Goal: Task Accomplishment & Management: Complete application form

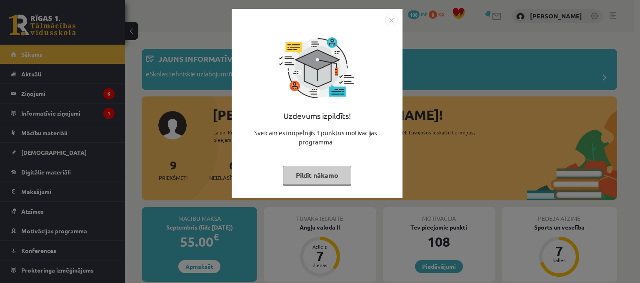
click at [337, 178] on button "Pildīt nākamo" at bounding box center [317, 175] width 68 height 19
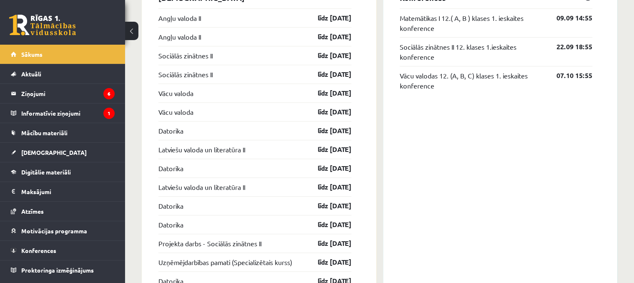
scroll to position [709, 0]
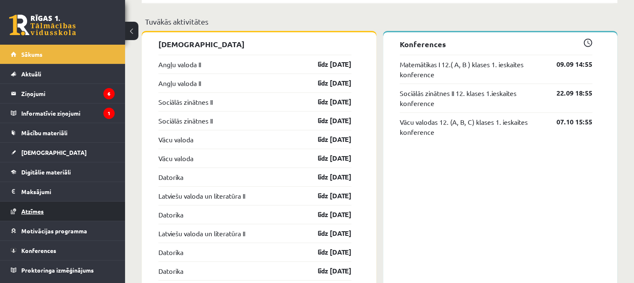
click at [56, 208] on link "Atzīmes" at bounding box center [63, 210] width 104 height 19
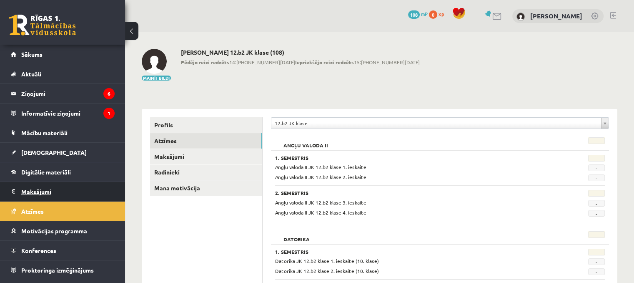
click at [42, 187] on legend "Maksājumi 0" at bounding box center [67, 191] width 93 height 19
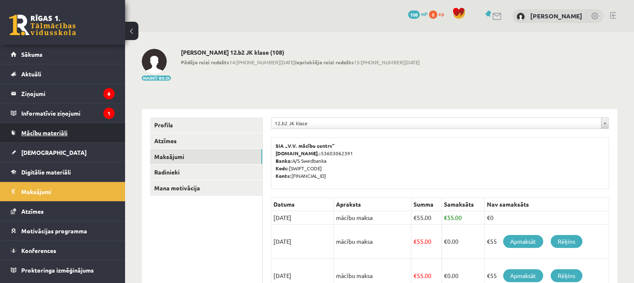
click at [58, 132] on span "Mācību materiāli" at bounding box center [44, 133] width 46 height 8
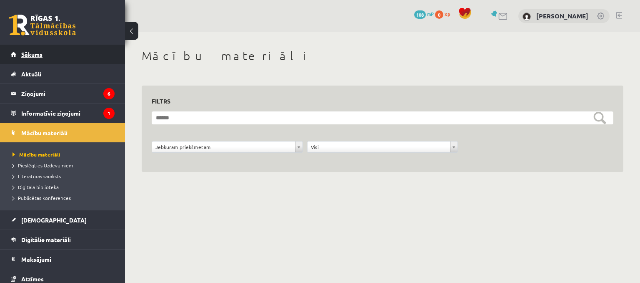
click at [36, 58] on link "Sākums" at bounding box center [63, 54] width 104 height 19
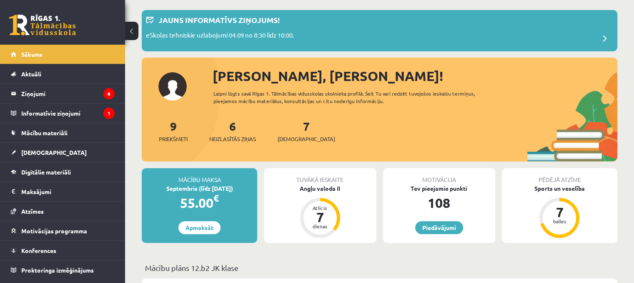
scroll to position [42, 0]
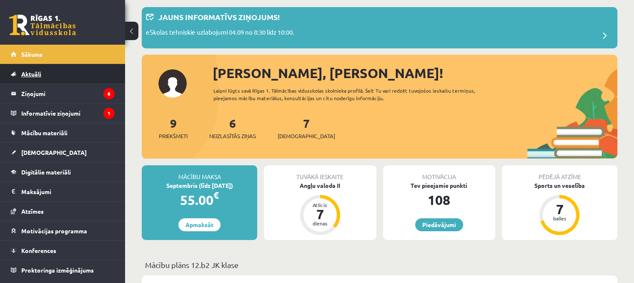
click at [40, 72] on span "Aktuāli" at bounding box center [31, 74] width 20 height 8
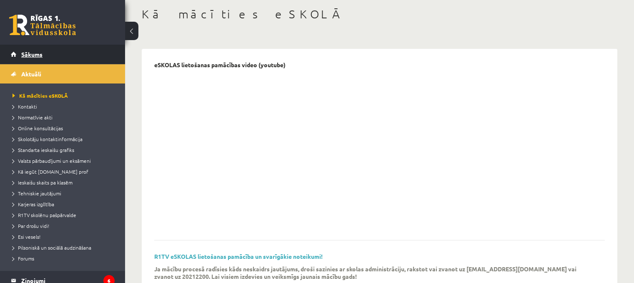
click at [25, 53] on span "Sākums" at bounding box center [31, 54] width 21 height 8
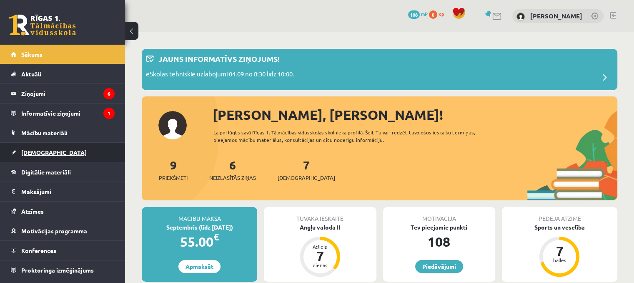
click at [46, 146] on link "[DEMOGRAPHIC_DATA]" at bounding box center [63, 152] width 104 height 19
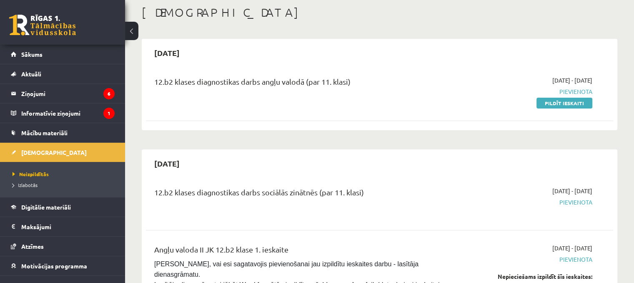
scroll to position [42, 0]
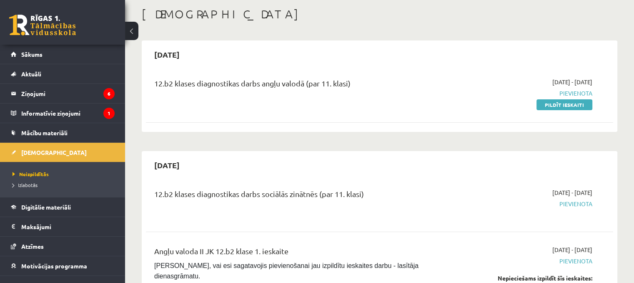
click at [575, 93] on span "Pievienota" at bounding box center [524, 93] width 138 height 9
click at [572, 105] on link "Pildīt ieskaiti" at bounding box center [565, 104] width 56 height 11
click at [570, 105] on link "Pildīt ieskaiti" at bounding box center [565, 104] width 56 height 11
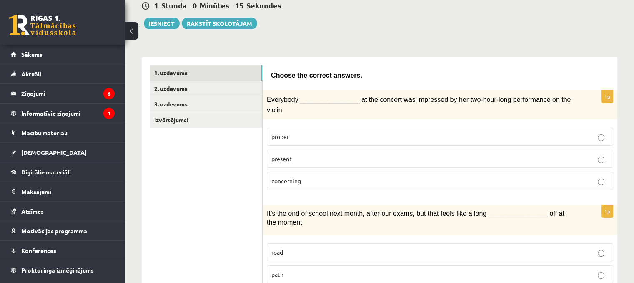
scroll to position [83, 0]
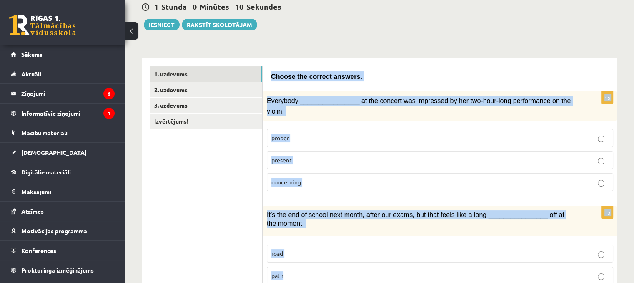
drag, startPoint x: 270, startPoint y: 72, endPoint x: 330, endPoint y: 246, distance: 183.6
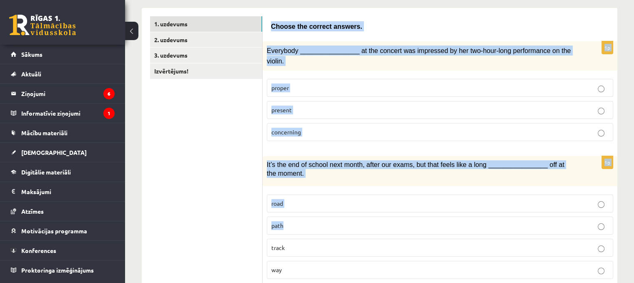
scroll to position [125, 0]
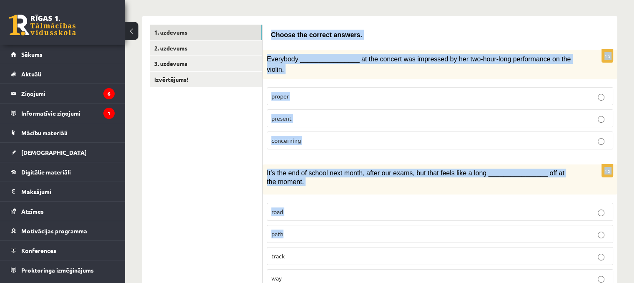
click at [372, 27] on div "Choose the correct answers." at bounding box center [440, 33] width 338 height 17
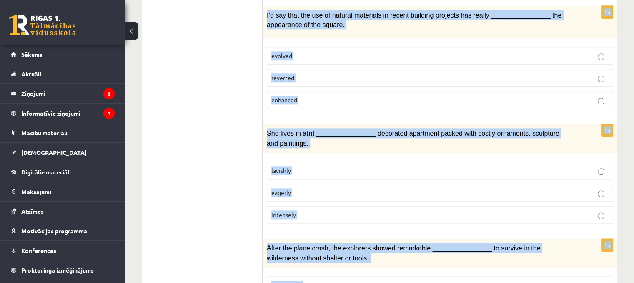
scroll to position [1294, 0]
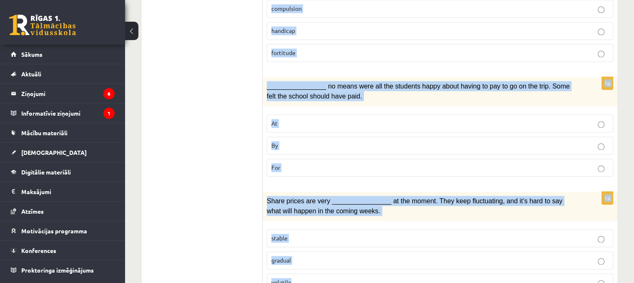
drag, startPoint x: 272, startPoint y: 32, endPoint x: 316, endPoint y: 257, distance: 230.0
copy form "Choose the correct answers. 1p Everybody ________________ at the concert was im…"
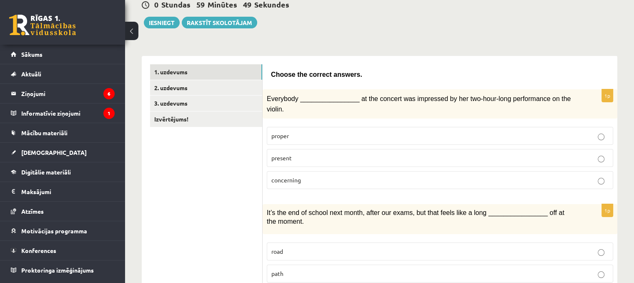
scroll to position [85, 0]
click at [295, 154] on p "present" at bounding box center [439, 158] width 337 height 9
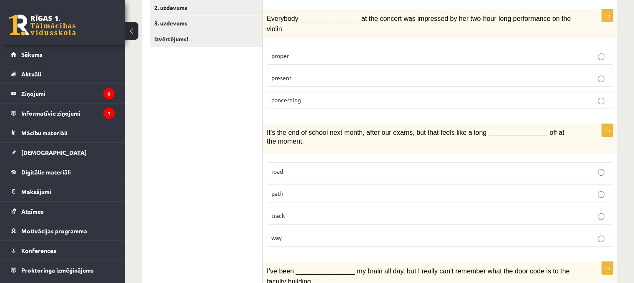
scroll to position [168, 0]
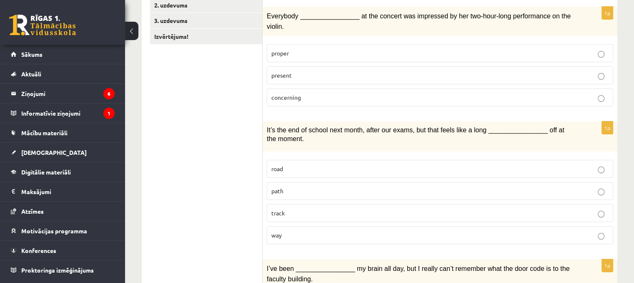
drag, startPoint x: 293, startPoint y: 221, endPoint x: 292, endPoint y: 173, distance: 48.8
click at [293, 231] on p "way" at bounding box center [439, 235] width 337 height 9
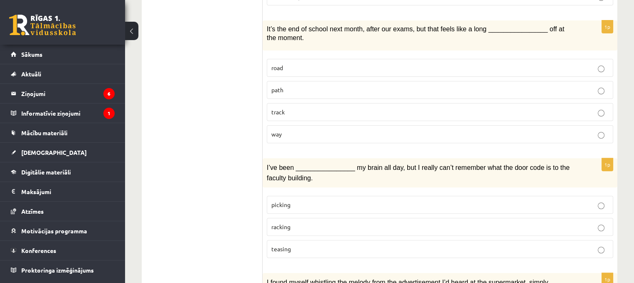
scroll to position [335, 0]
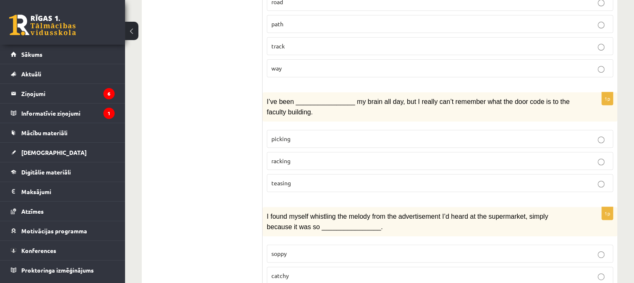
click at [296, 156] on p "racking" at bounding box center [439, 160] width 337 height 9
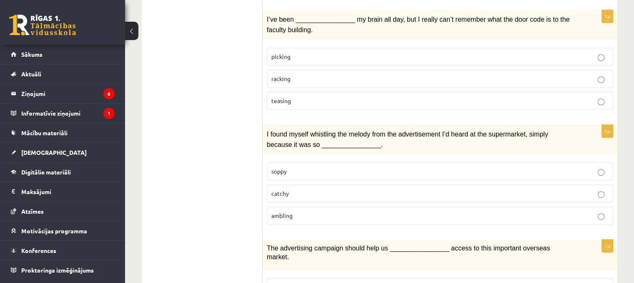
scroll to position [418, 0]
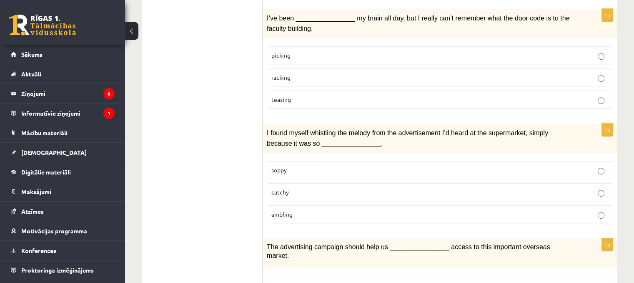
click at [294, 188] on p "catchy" at bounding box center [439, 192] width 337 height 9
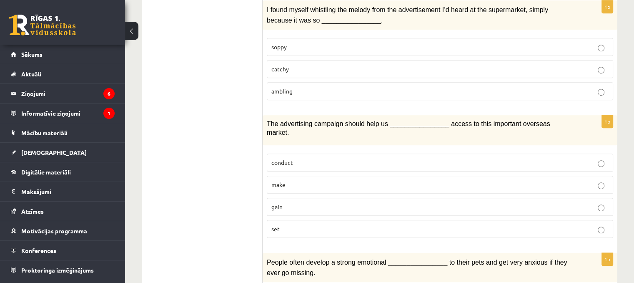
scroll to position [543, 0]
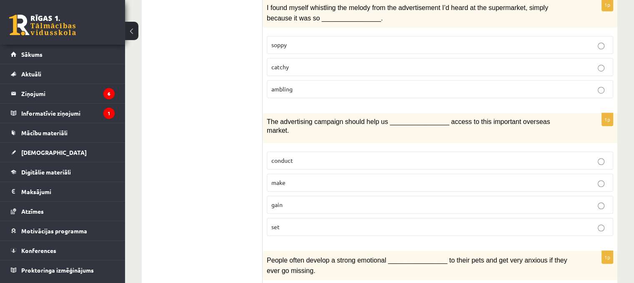
click at [292, 200] on p "gain" at bounding box center [439, 204] width 337 height 9
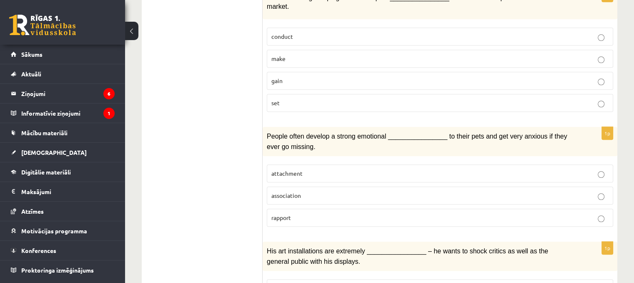
scroll to position [668, 0]
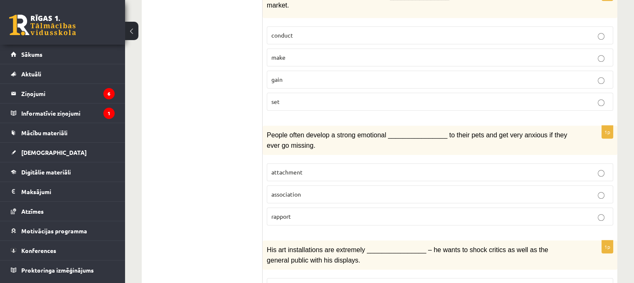
click at [288, 168] on p "attachment" at bounding box center [439, 172] width 337 height 9
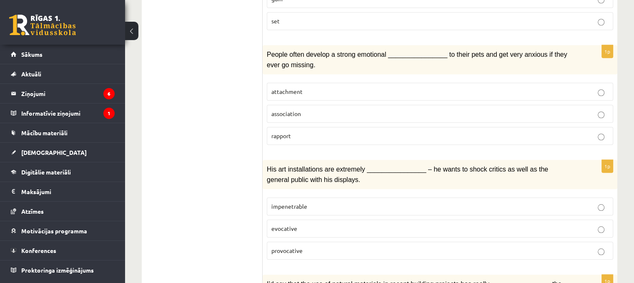
scroll to position [752, 0]
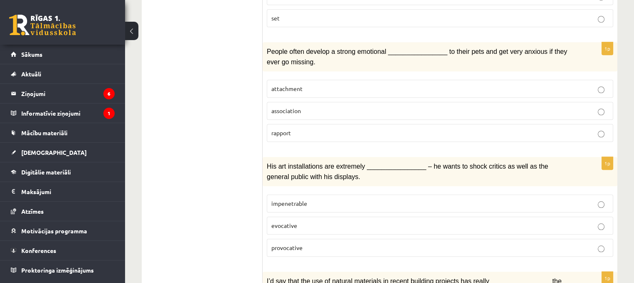
click at [287, 244] on span "provocative" at bounding box center [286, 248] width 31 height 8
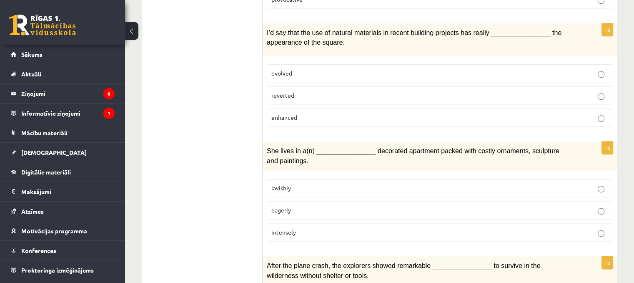
scroll to position [1002, 0]
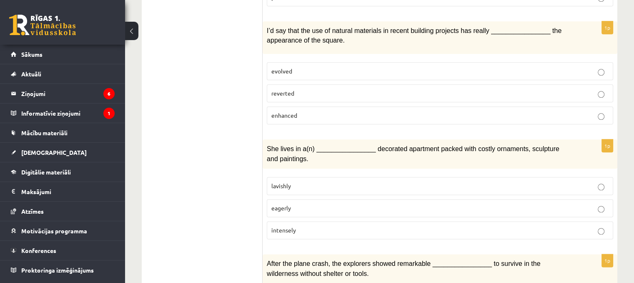
click at [289, 111] on span "enhanced" at bounding box center [284, 115] width 26 height 8
click at [285, 182] on span "lavishly" at bounding box center [281, 186] width 20 height 8
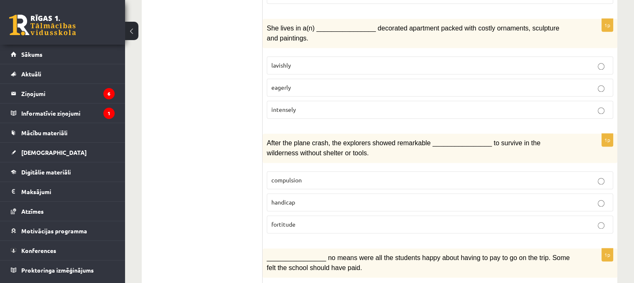
scroll to position [1127, 0]
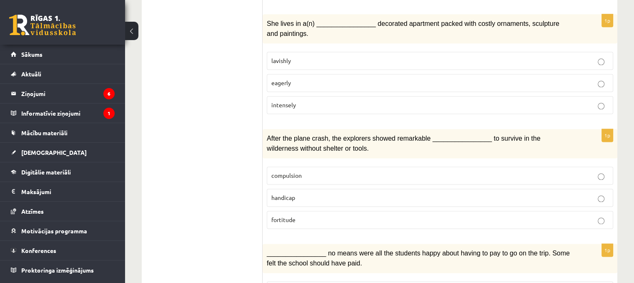
click at [291, 216] on span "fortitude" at bounding box center [283, 220] width 24 height 8
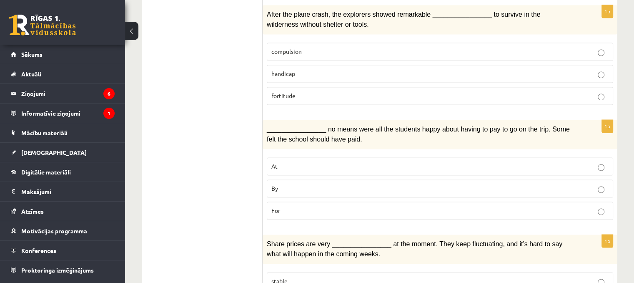
scroll to position [1252, 0]
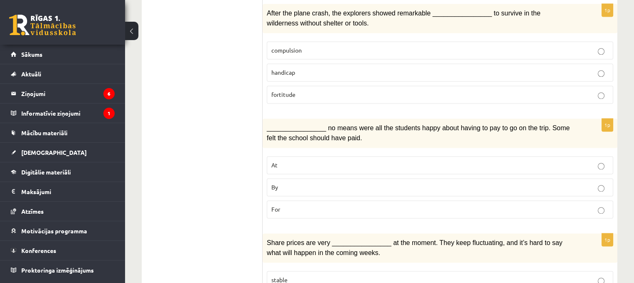
click at [292, 183] on p "By" at bounding box center [439, 187] width 337 height 9
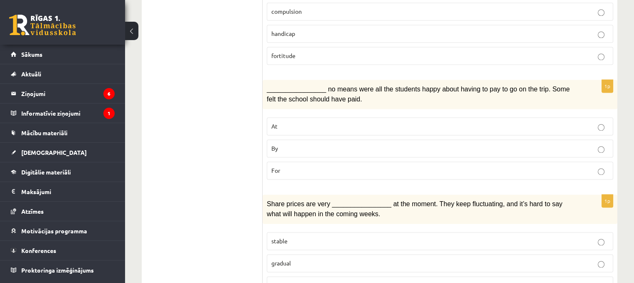
scroll to position [1294, 0]
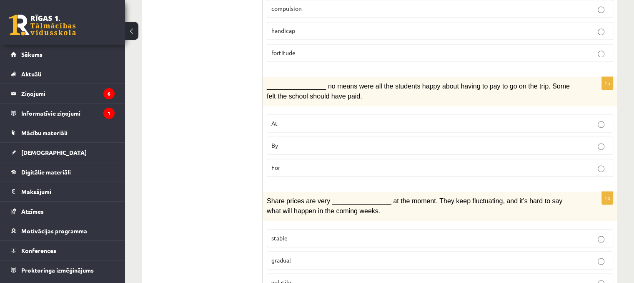
click at [299, 278] on p "volatile" at bounding box center [439, 282] width 337 height 9
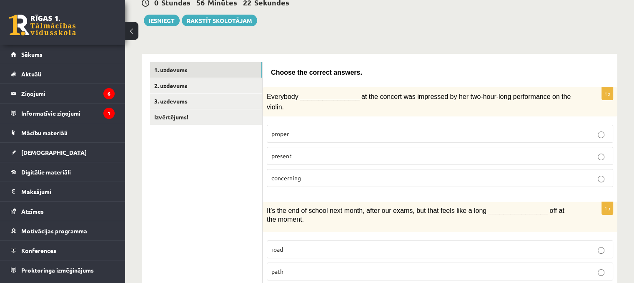
scroll to position [85, 0]
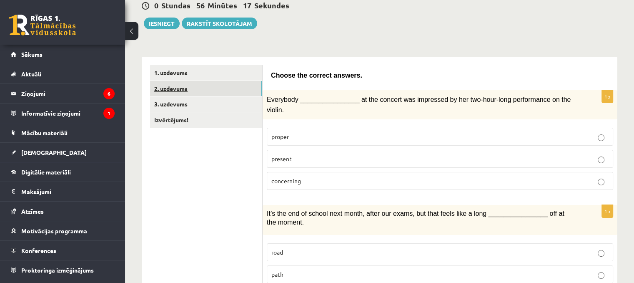
click at [180, 86] on link "2. uzdevums" at bounding box center [206, 88] width 112 height 15
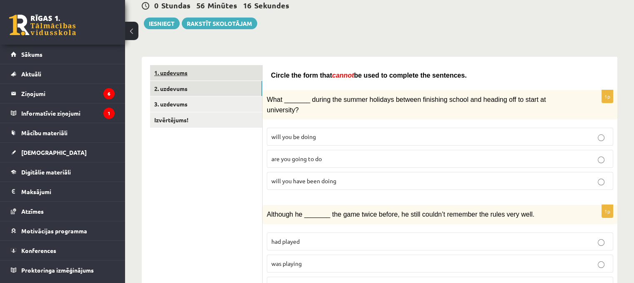
click at [184, 68] on link "1. uzdevums" at bounding box center [206, 72] width 112 height 15
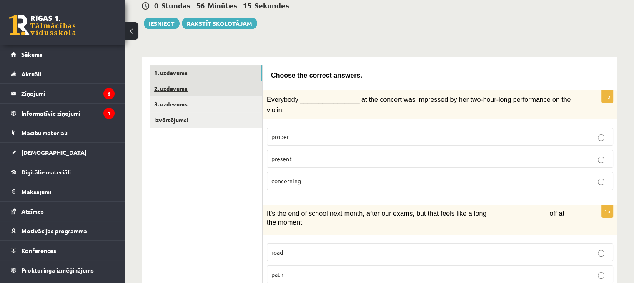
click at [183, 88] on link "2. uzdevums" at bounding box center [206, 88] width 112 height 15
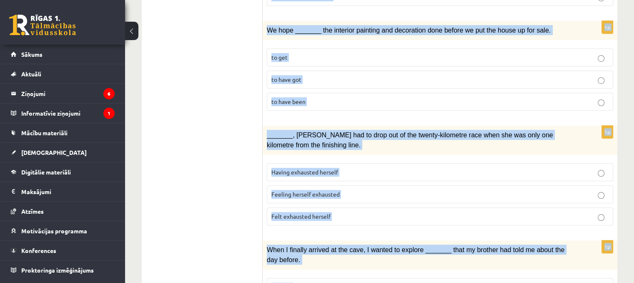
scroll to position [987, 0]
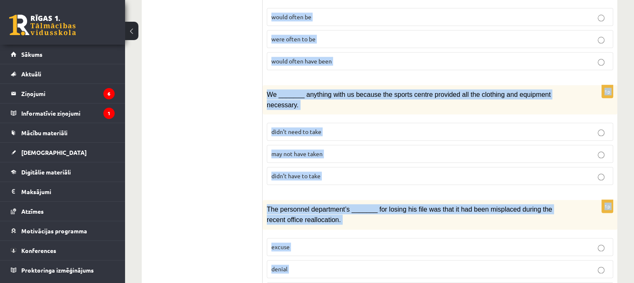
drag, startPoint x: 271, startPoint y: 70, endPoint x: 323, endPoint y: 242, distance: 179.8
copy form "Circle the form that cannot be used to complete the sentences. 1p What _______ …"
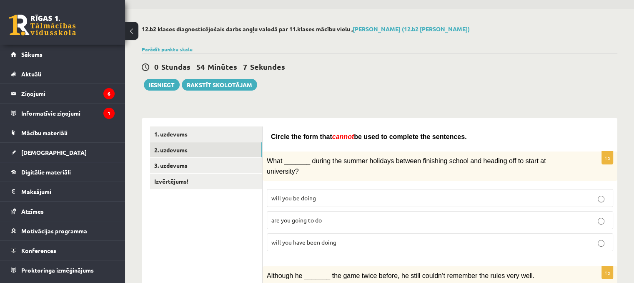
scroll to position [83, 0]
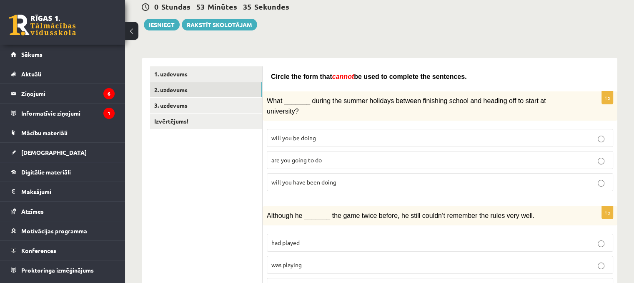
click at [301, 134] on span "will you be doing" at bounding box center [293, 138] width 45 height 8
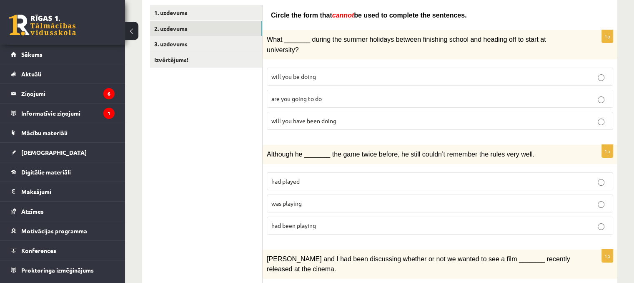
scroll to position [208, 0]
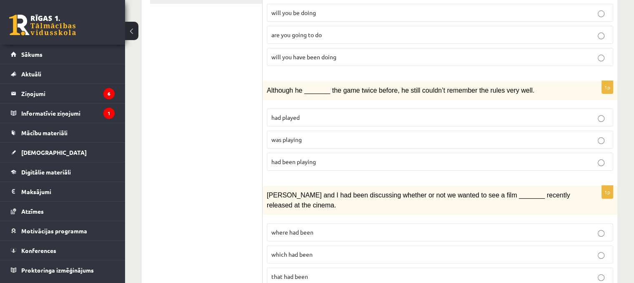
click at [278, 108] on label "had played" at bounding box center [440, 117] width 347 height 18
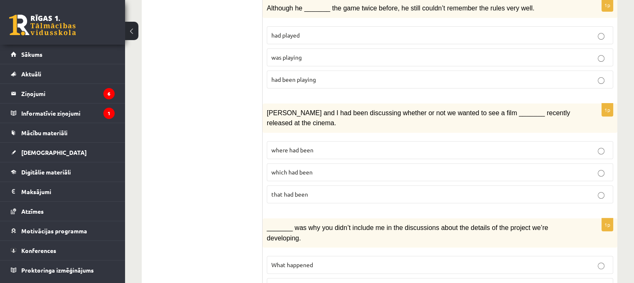
scroll to position [292, 0]
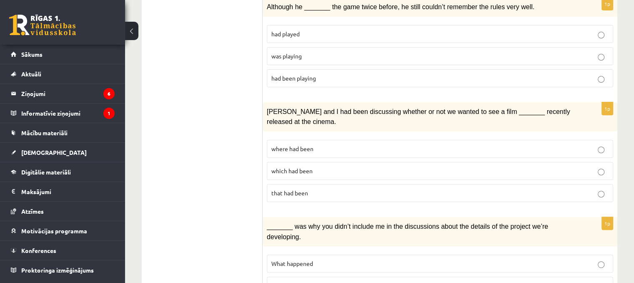
click at [282, 167] on span "which had been" at bounding box center [291, 171] width 41 height 8
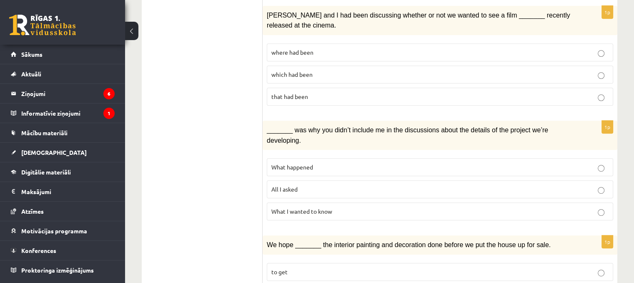
scroll to position [417, 0]
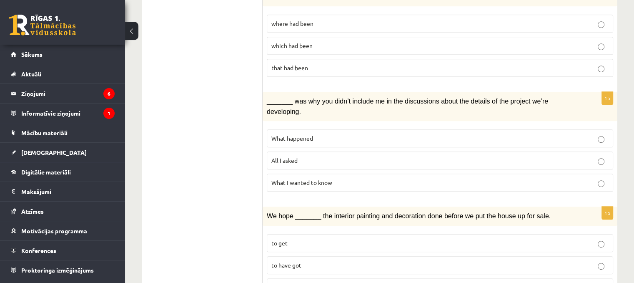
click at [313, 178] on span "What I wanted to know" at bounding box center [301, 182] width 61 height 8
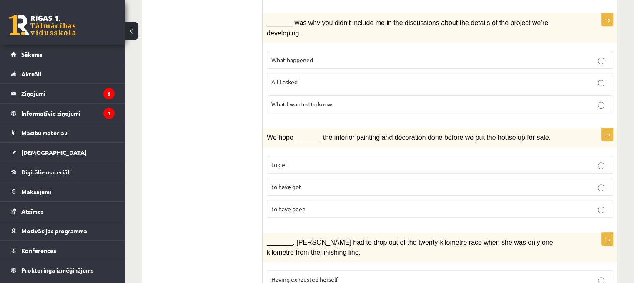
scroll to position [500, 0]
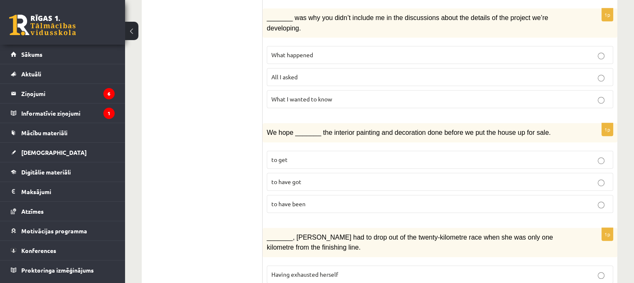
click at [305, 177] on p "to have got" at bounding box center [439, 181] width 337 height 9
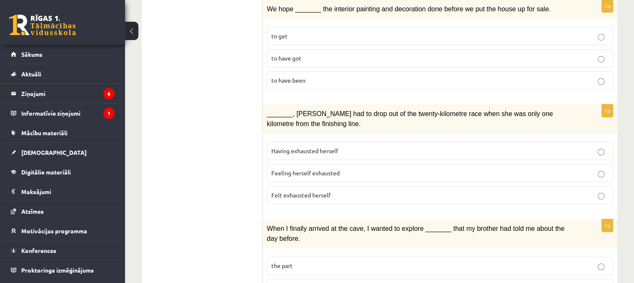
scroll to position [625, 0]
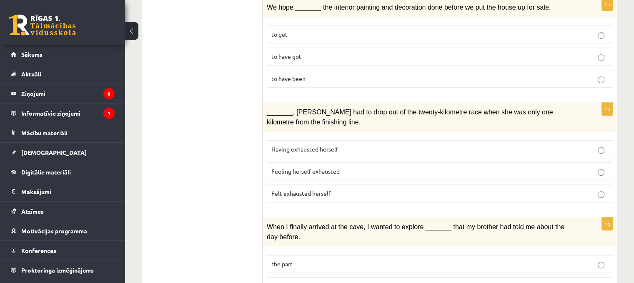
drag, startPoint x: 301, startPoint y: 117, endPoint x: 297, endPoint y: 106, distance: 12.2
click at [301, 145] on span "Having exhausted herself" at bounding box center [304, 149] width 67 height 8
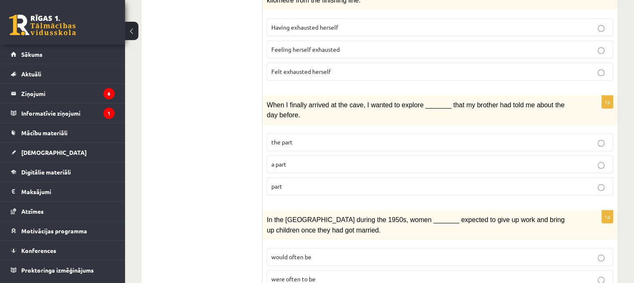
scroll to position [751, 0]
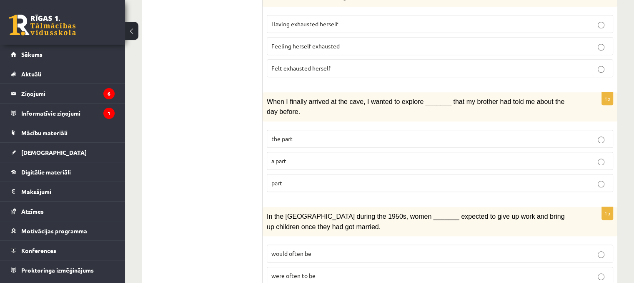
click at [296, 134] on p "the part" at bounding box center [439, 138] width 337 height 9
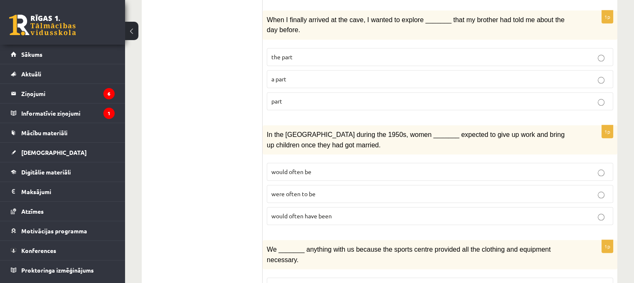
scroll to position [834, 0]
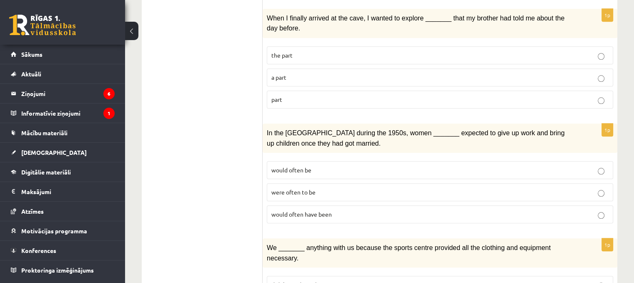
click at [294, 188] on span "were often to be" at bounding box center [293, 192] width 44 height 8
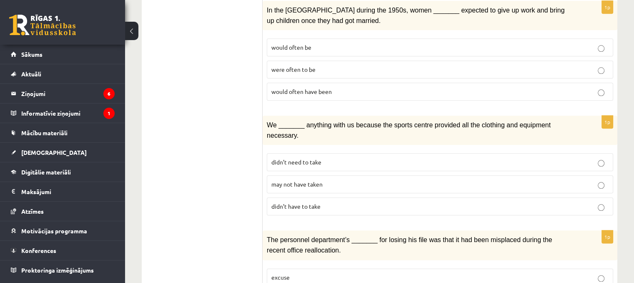
scroll to position [959, 0]
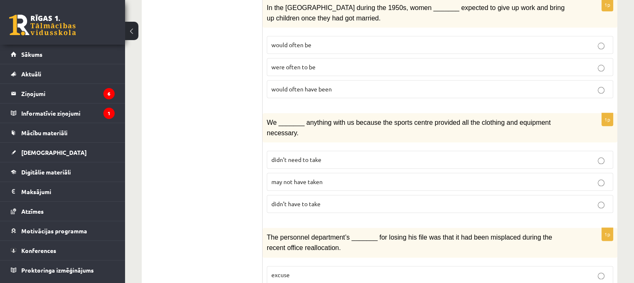
click at [283, 200] on span "didn’t have to take" at bounding box center [295, 204] width 49 height 8
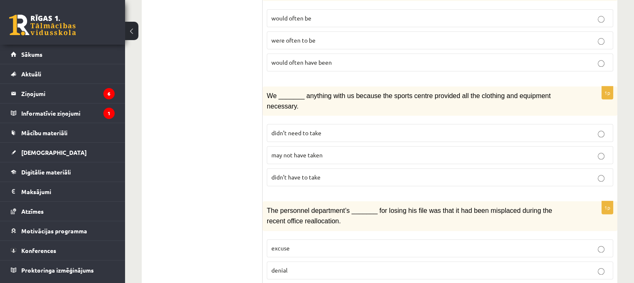
scroll to position [987, 0]
click at [279, 243] on span "excuse" at bounding box center [280, 247] width 18 height 8
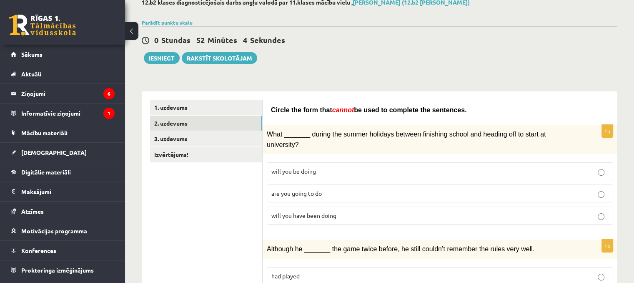
scroll to position [28, 0]
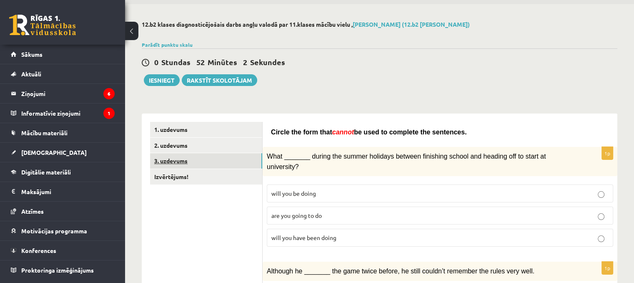
click at [183, 161] on link "3. uzdevums" at bounding box center [206, 160] width 112 height 15
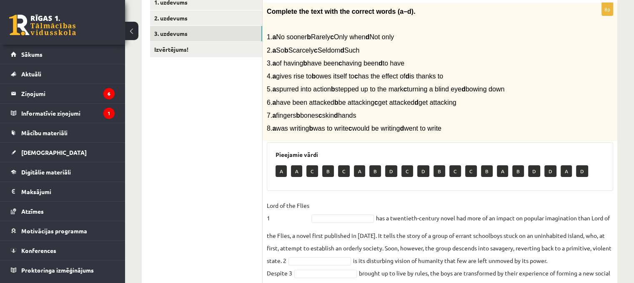
scroll to position [153, 0]
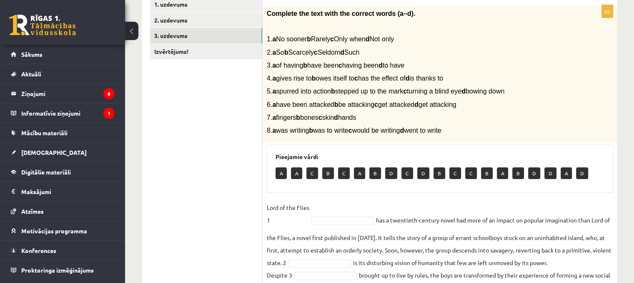
drag, startPoint x: 272, startPoint y: 18, endPoint x: 469, endPoint y: 131, distance: 226.9
click at [469, 131] on div "Complete the text with the correct words (a–d). 1. a No sooner b Rarely c Only …" at bounding box center [440, 74] width 355 height 138
click at [310, 26] on p at bounding box center [419, 26] width 305 height 8
drag, startPoint x: 267, startPoint y: 12, endPoint x: 471, endPoint y: 127, distance: 234.7
click at [471, 127] on div "Complete the text with the correct words (a–d). 1. a No sooner b Rarely c Only …" at bounding box center [440, 74] width 355 height 138
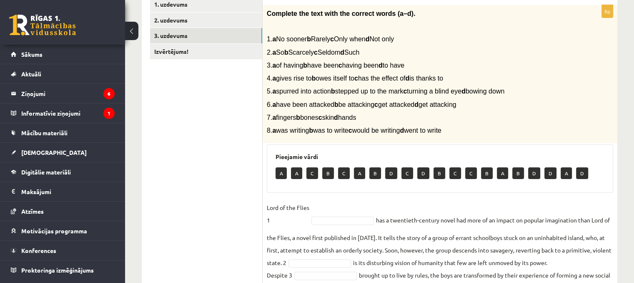
copy div "Complete the text with the correct words (a–d). 1. a No sooner b Rarely c Only …"
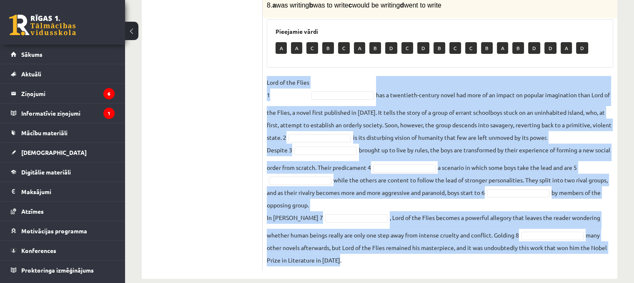
scroll to position [290, 0]
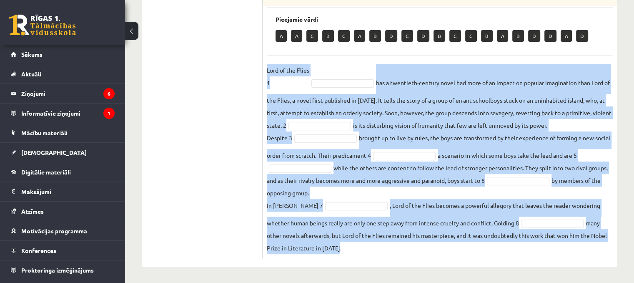
drag, startPoint x: 266, startPoint y: 79, endPoint x: 344, endPoint y: 249, distance: 187.7
click at [344, 251] on div "8p Complete the text with the correct words (a–d). 1. a No sooner b Rarely c On…" at bounding box center [440, 63] width 355 height 390
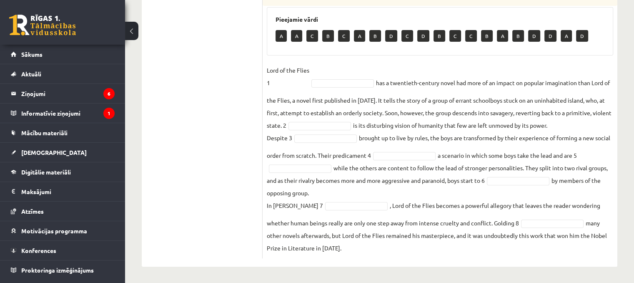
click at [246, 148] on ul "1. uzdevums 2. uzdevums 3. uzdevums Izvērtējums!" at bounding box center [206, 58] width 113 height 399
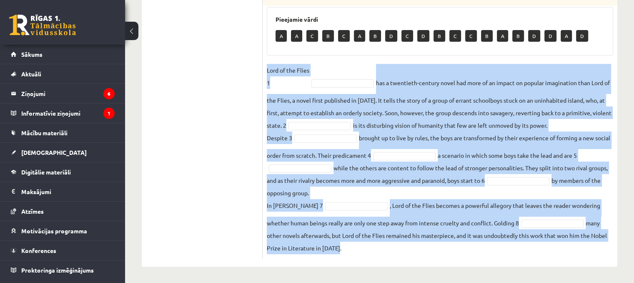
drag, startPoint x: 286, startPoint y: 85, endPoint x: 340, endPoint y: 244, distance: 167.9
click at [340, 244] on fieldset "Lord of the Flies 1 has a twentieth-century novel had more of an impact on popu…" at bounding box center [440, 159] width 347 height 190
copy fieldset "Lord of the Flies 1 has a twentieth-century novel had more of an impact on popu…"
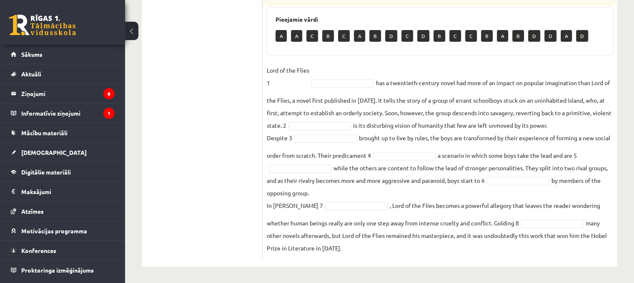
click at [177, 155] on ul "1. uzdevums 2. uzdevums 3. uzdevums Izvērtējums!" at bounding box center [206, 58] width 113 height 399
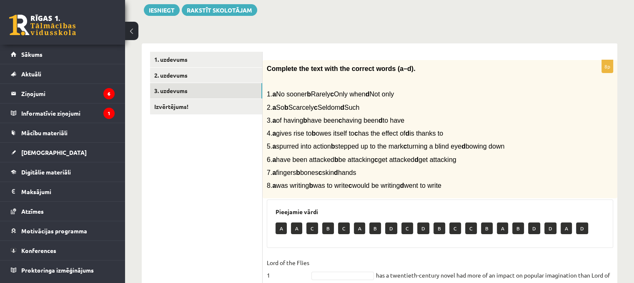
scroll to position [123, 0]
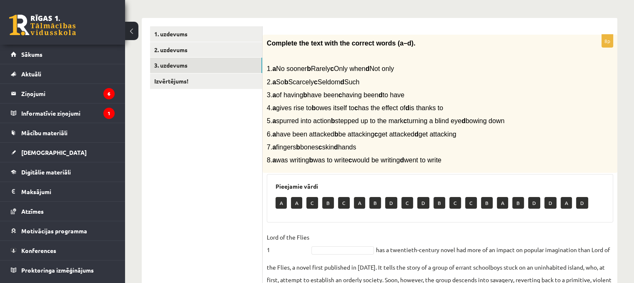
click at [284, 203] on p "A" at bounding box center [281, 203] width 11 height 12
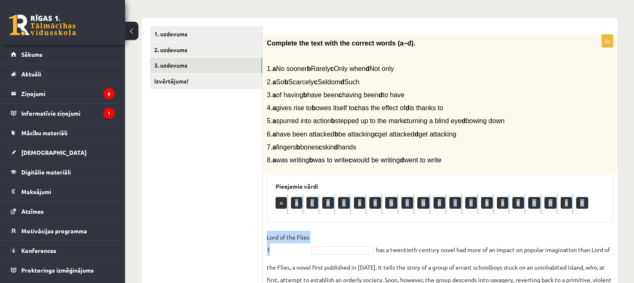
drag, startPoint x: 283, startPoint y: 202, endPoint x: 328, endPoint y: 239, distance: 58.1
click at [319, 227] on div "8p Complete the text with the correct words (a–d). 1. a No sooner b Rarely c On…" at bounding box center [440, 230] width 355 height 390
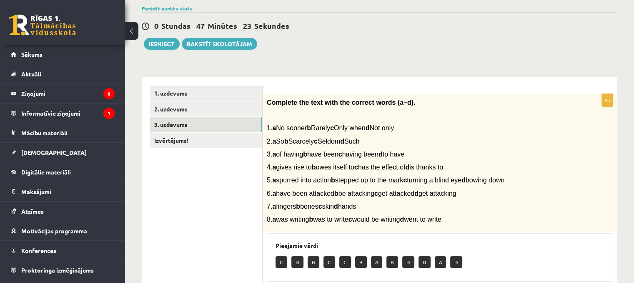
scroll to position [40, 0]
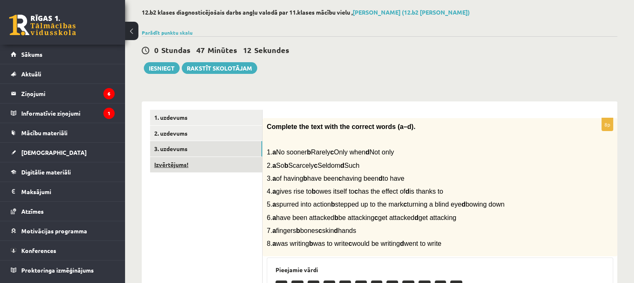
drag, startPoint x: 322, startPoint y: 158, endPoint x: 199, endPoint y: 164, distance: 122.7
click at [199, 164] on link "Izvērtējums!" at bounding box center [206, 164] width 112 height 15
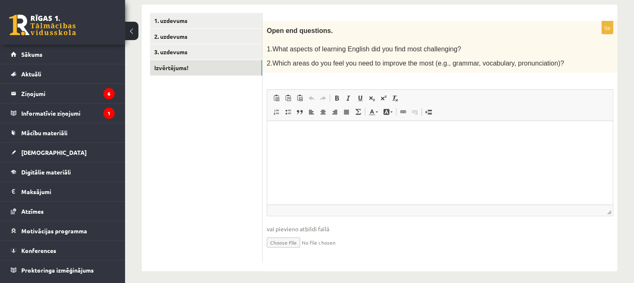
scroll to position [140, 0]
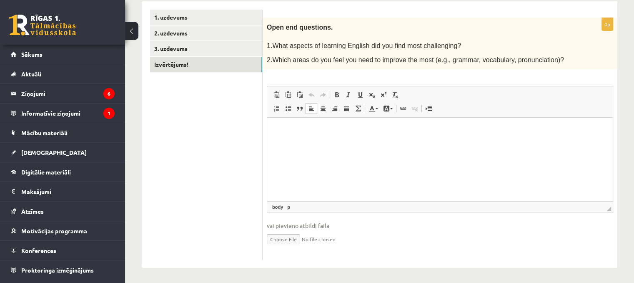
click at [297, 131] on p "Editor, wiswyg-editor-user-answer-47024995076300" at bounding box center [440, 130] width 329 height 9
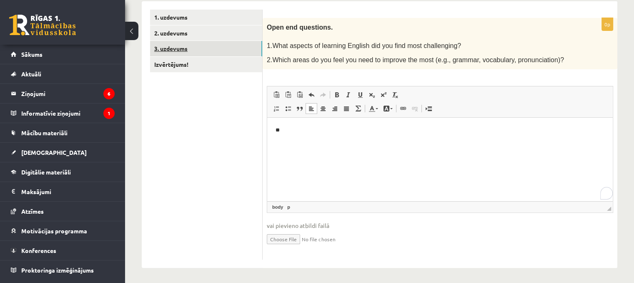
click at [177, 47] on link "3. uzdevums" at bounding box center [206, 48] width 112 height 15
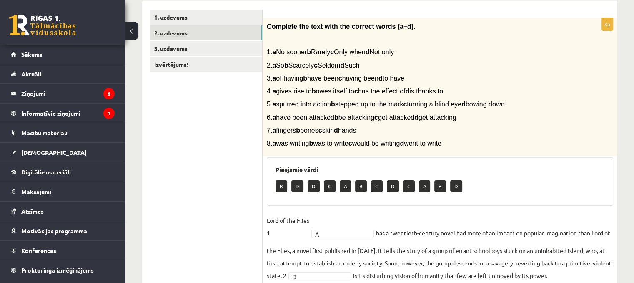
click at [168, 32] on link "2. uzdevums" at bounding box center [206, 32] width 112 height 15
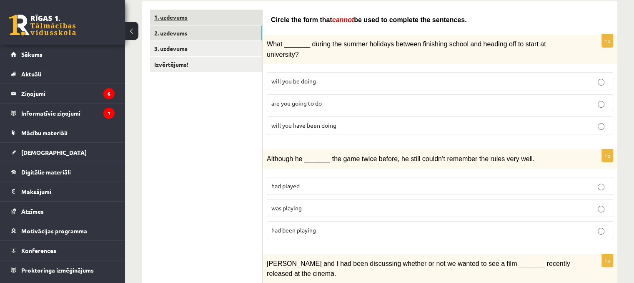
click at [173, 18] on link "1. uzdevums" at bounding box center [206, 17] width 112 height 15
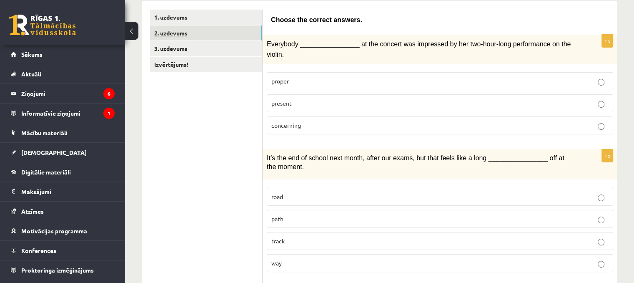
click at [170, 34] on link "2. uzdevums" at bounding box center [206, 32] width 112 height 15
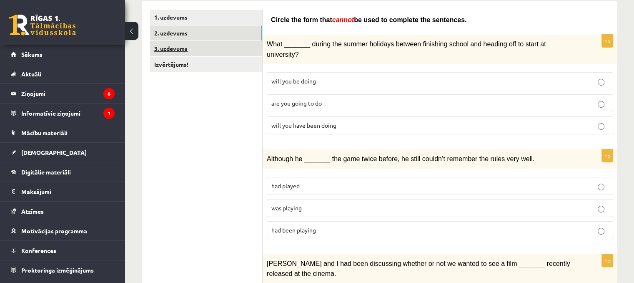
click at [170, 49] on link "3. uzdevums" at bounding box center [206, 48] width 112 height 15
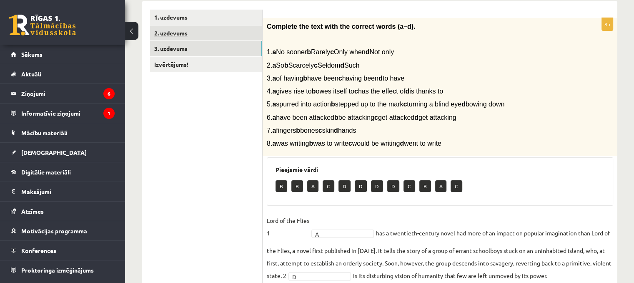
click at [168, 34] on link "2. uzdevums" at bounding box center [206, 32] width 112 height 15
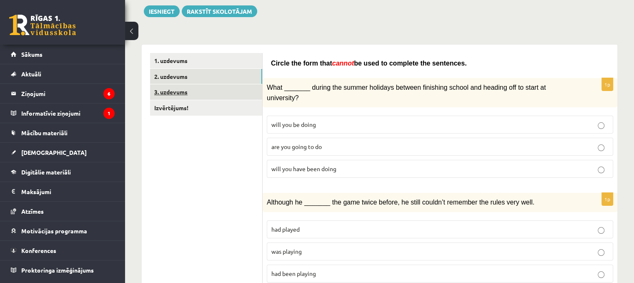
scroll to position [98, 0]
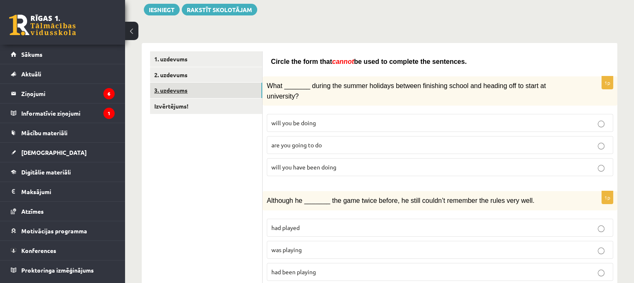
click at [187, 90] on link "3. uzdevums" at bounding box center [206, 90] width 112 height 15
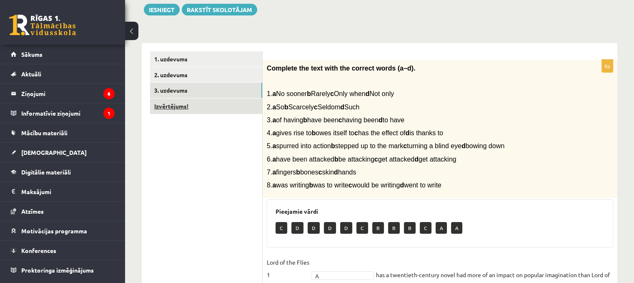
click at [168, 105] on link "Izvērtējums!" at bounding box center [206, 105] width 112 height 15
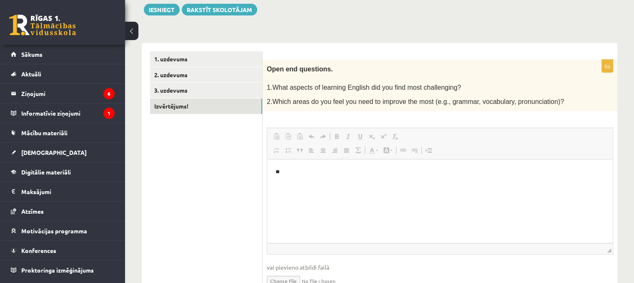
scroll to position [0, 0]
click at [324, 176] on p "**" at bounding box center [440, 172] width 329 height 9
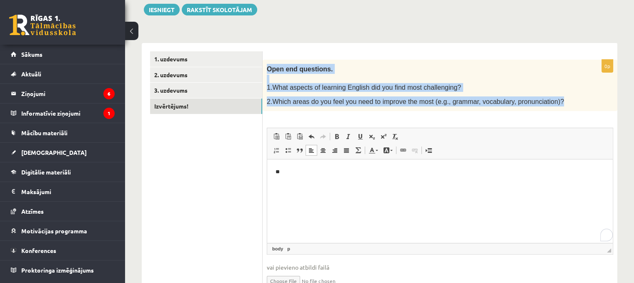
drag, startPoint x: 267, startPoint y: 66, endPoint x: 540, endPoint y: 103, distance: 275.6
click at [540, 103] on div "Open end questions. 1.What aspects of learning English did you find most challe…" at bounding box center [440, 86] width 355 height 52
copy div "Open end questions. 1.What aspects of learning English did you find most challe…"
click at [410, 75] on p at bounding box center [419, 79] width 305 height 8
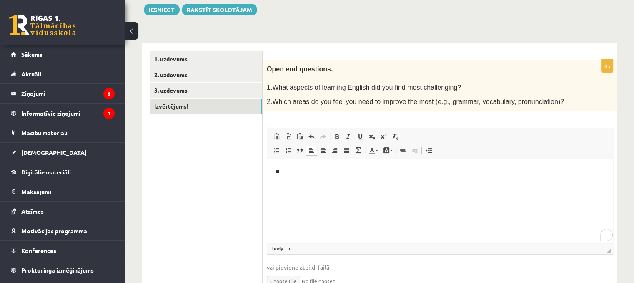
click at [298, 171] on p "**" at bounding box center [440, 172] width 329 height 9
click at [299, 198] on html "** **" at bounding box center [440, 178] width 346 height 39
click at [290, 198] on html "** **" at bounding box center [440, 178] width 346 height 39
click at [280, 185] on p "**********" at bounding box center [440, 186] width 329 height 9
click at [276, 173] on p "**********" at bounding box center [440, 172] width 329 height 9
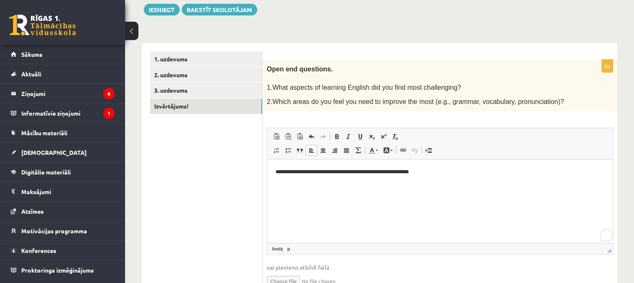
click at [278, 174] on p "**********" at bounding box center [440, 172] width 329 height 9
click at [276, 171] on p "**********" at bounding box center [440, 172] width 329 height 9
click at [277, 172] on p "**********" at bounding box center [440, 172] width 329 height 9
click at [457, 173] on p "**********" at bounding box center [440, 172] width 329 height 9
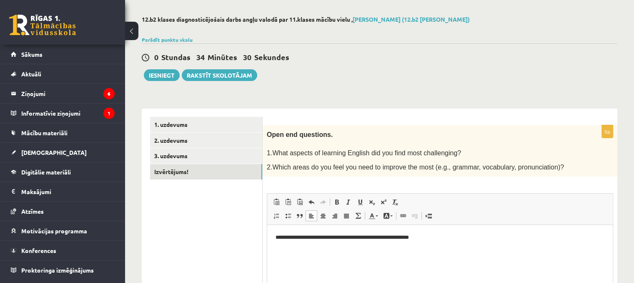
scroll to position [15, 0]
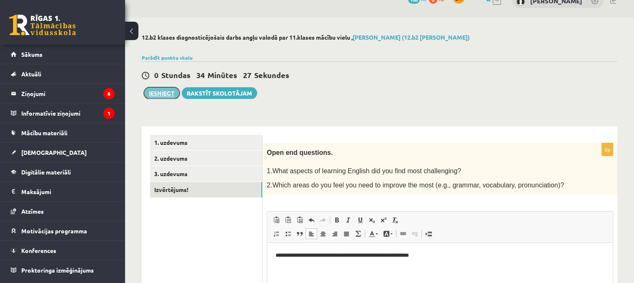
click at [160, 91] on button "Iesniegt" at bounding box center [162, 93] width 36 height 12
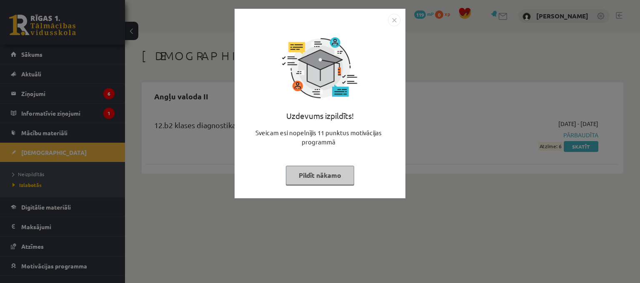
click at [326, 173] on button "Pildīt nākamo" at bounding box center [320, 175] width 68 height 19
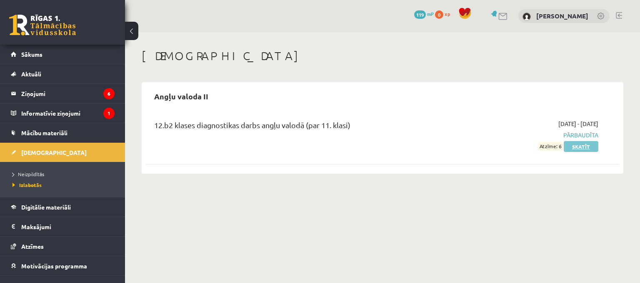
click at [578, 148] on link "Skatīt" at bounding box center [581, 146] width 35 height 11
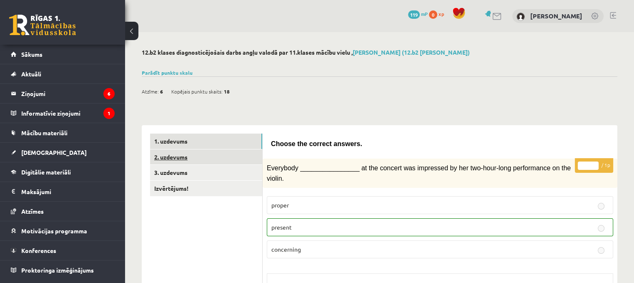
click at [176, 156] on link "2. uzdevums" at bounding box center [206, 156] width 112 height 15
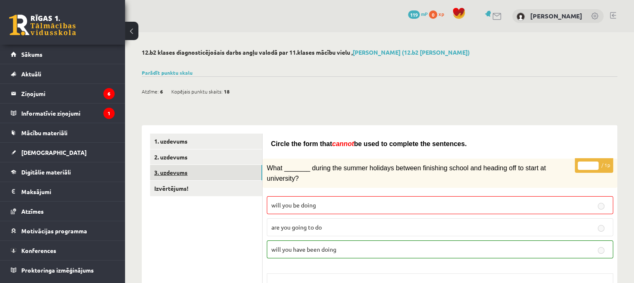
click at [174, 172] on link "3. uzdevums" at bounding box center [206, 172] width 112 height 15
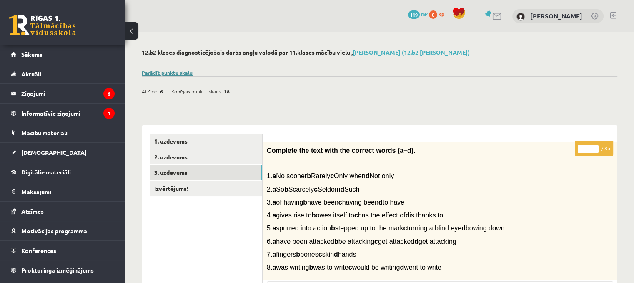
click at [174, 72] on link "Parādīt punktu skalu" at bounding box center [167, 72] width 51 height 7
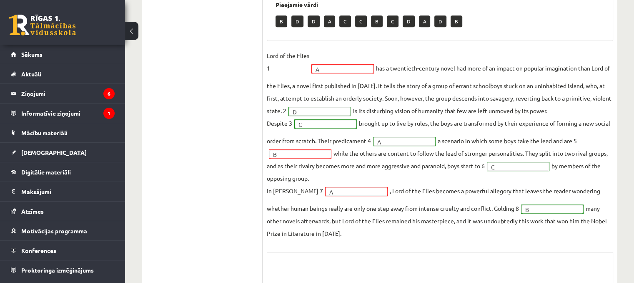
scroll to position [480, 0]
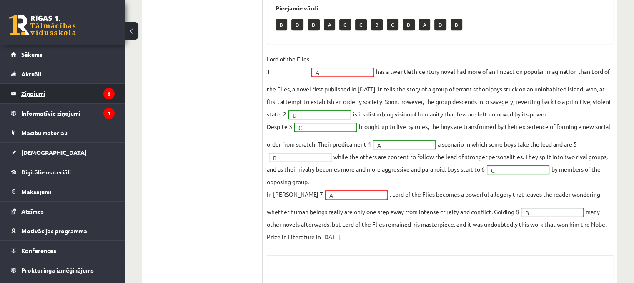
click at [40, 97] on legend "Ziņojumi 6" at bounding box center [67, 93] width 93 height 19
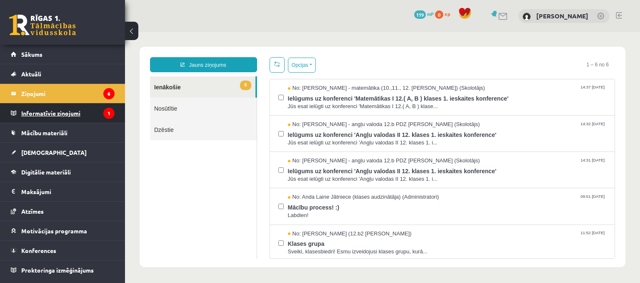
click at [46, 112] on legend "Informatīvie ziņojumi 1" at bounding box center [67, 112] width 93 height 19
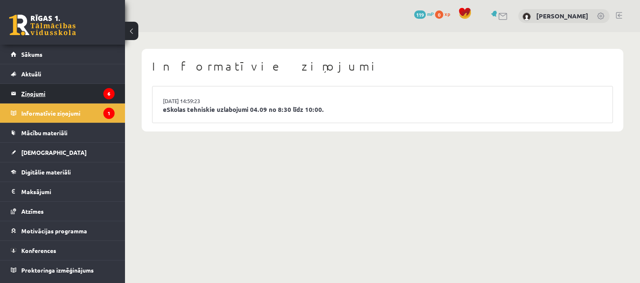
click at [77, 91] on legend "Ziņojumi 6" at bounding box center [67, 93] width 93 height 19
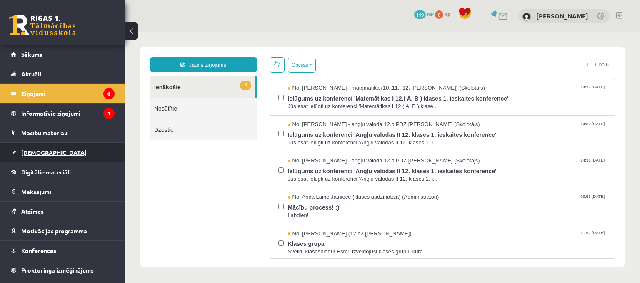
click at [42, 151] on span "[DEMOGRAPHIC_DATA]" at bounding box center [53, 152] width 65 height 8
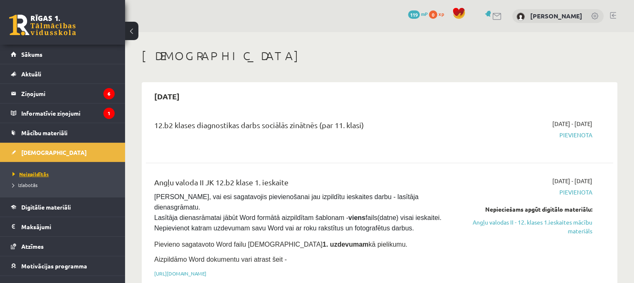
click at [38, 174] on span "Neizpildītās" at bounding box center [31, 174] width 36 height 7
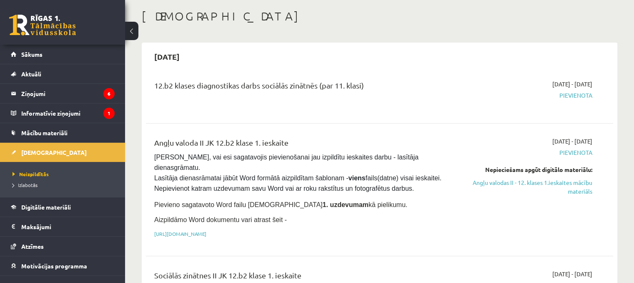
scroll to position [42, 0]
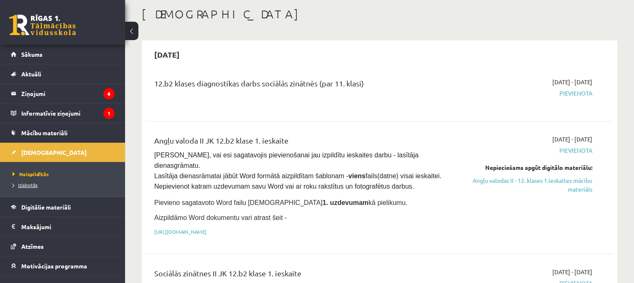
click at [25, 184] on span "Izlabotās" at bounding box center [25, 184] width 25 height 7
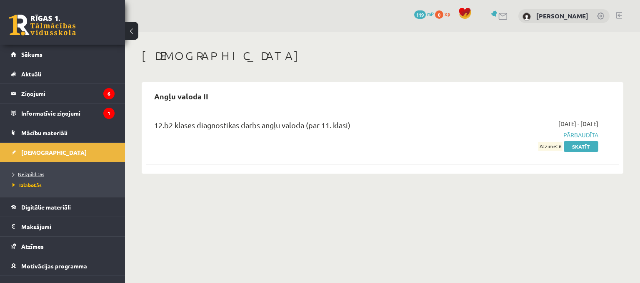
click at [37, 174] on span "Neizpildītās" at bounding box center [29, 174] width 32 height 7
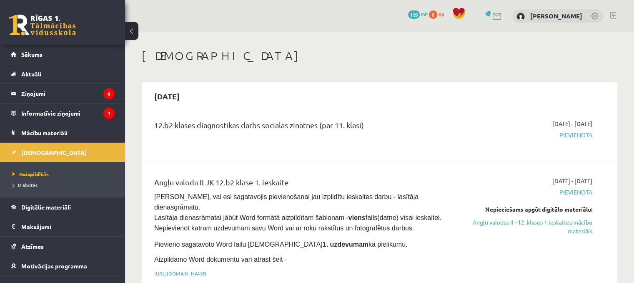
click at [571, 135] on span "Pievienota" at bounding box center [524, 135] width 138 height 9
click at [580, 137] on span "Pievienota" at bounding box center [524, 135] width 138 height 9
click at [585, 133] on span "Pievienota" at bounding box center [524, 135] width 138 height 9
click at [573, 226] on link "Angļu valodas II - 12. klases 1.ieskaites mācību materiāls" at bounding box center [524, 227] width 138 height 18
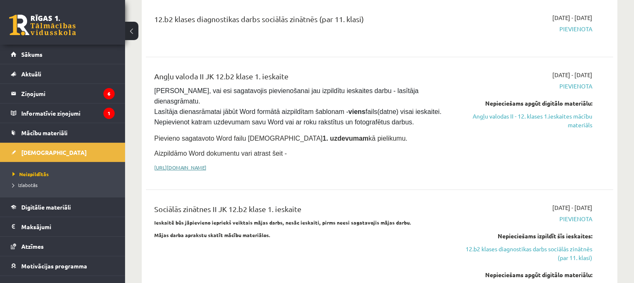
scroll to position [125, 0]
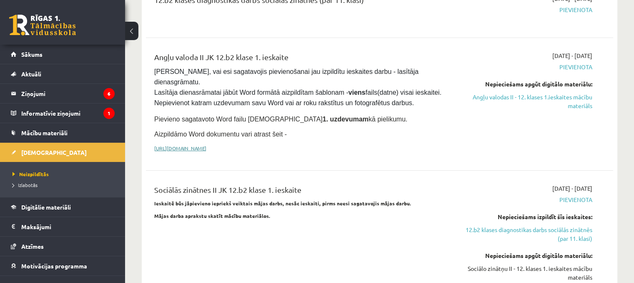
click at [206, 145] on link "[URL][DOMAIN_NAME]" at bounding box center [180, 148] width 52 height 7
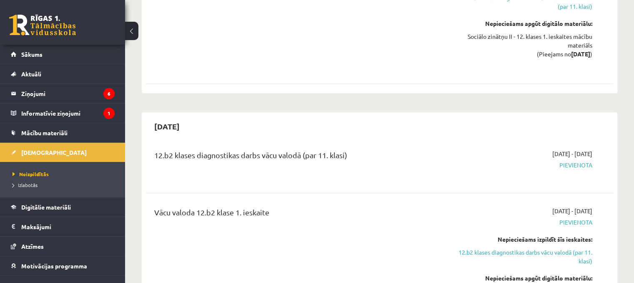
scroll to position [417, 0]
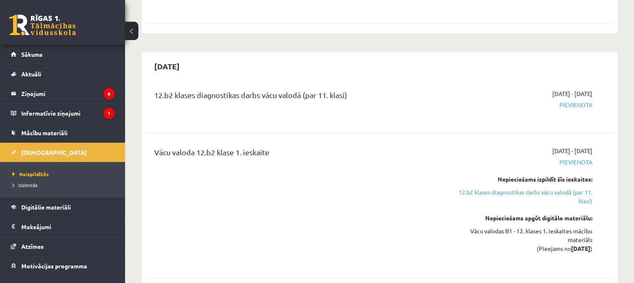
click at [575, 100] on span "Pievienota" at bounding box center [524, 104] width 138 height 9
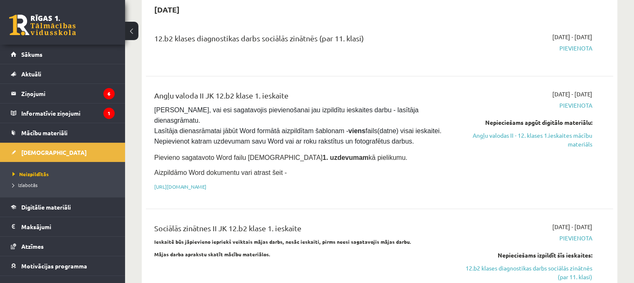
scroll to position [83, 0]
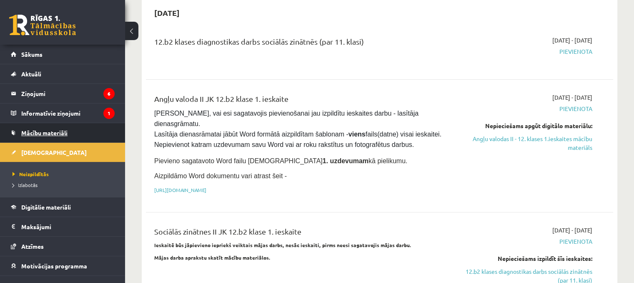
click at [66, 137] on link "Mācību materiāli" at bounding box center [63, 132] width 104 height 19
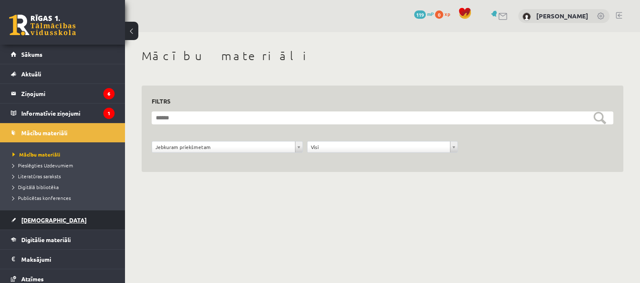
click at [47, 217] on link "[DEMOGRAPHIC_DATA]" at bounding box center [63, 219] width 104 height 19
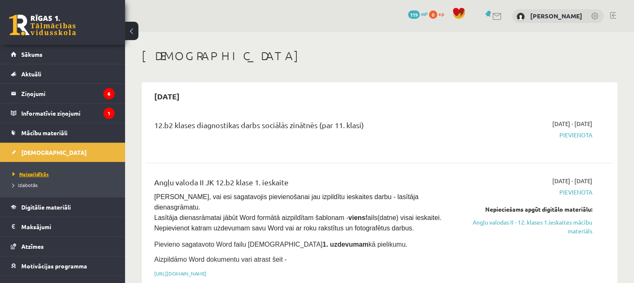
click at [34, 174] on span "Neizpildītās" at bounding box center [31, 174] width 36 height 7
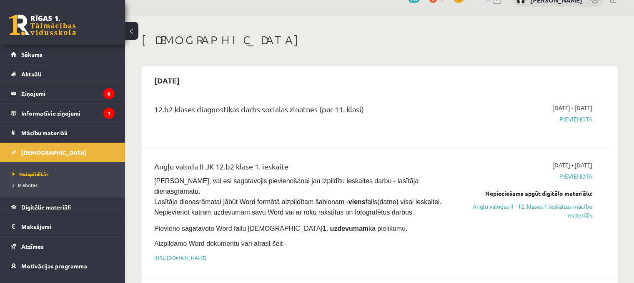
scroll to position [42, 0]
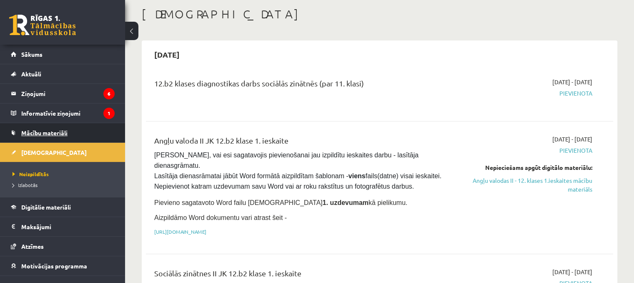
click at [75, 129] on link "Mācību materiāli" at bounding box center [63, 132] width 104 height 19
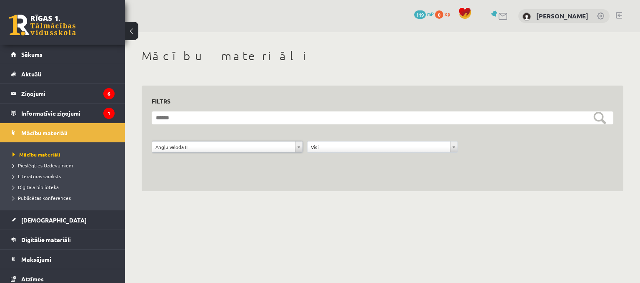
drag, startPoint x: 309, startPoint y: 158, endPoint x: 315, endPoint y: 156, distance: 6.2
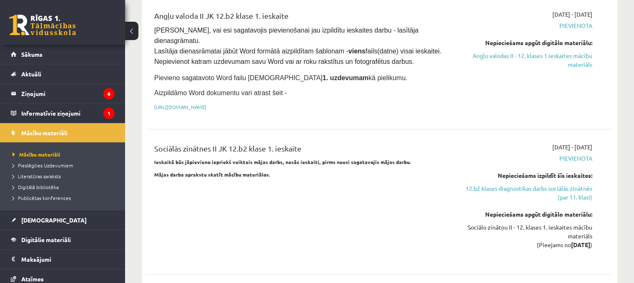
scroll to position [167, 0]
click at [55, 131] on span "Mācību materiāli" at bounding box center [44, 133] width 46 height 8
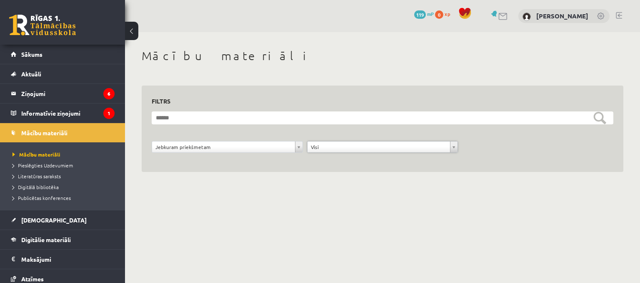
drag, startPoint x: 273, startPoint y: 195, endPoint x: 250, endPoint y: 152, distance: 48.9
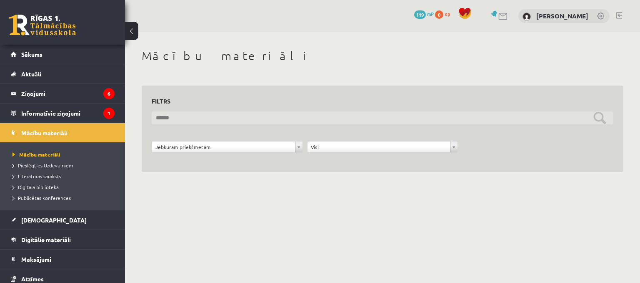
click at [226, 121] on input "text" at bounding box center [383, 117] width 462 height 13
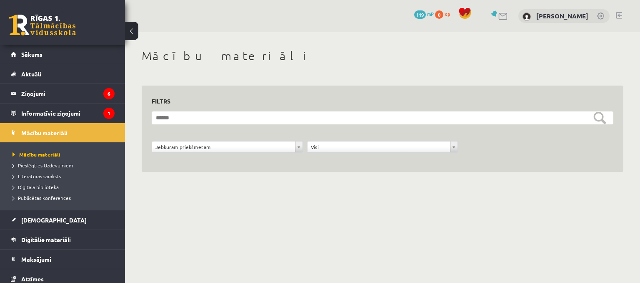
drag, startPoint x: 224, startPoint y: 188, endPoint x: 203, endPoint y: 171, distance: 26.6
click at [223, 187] on div "**********" at bounding box center [382, 120] width 515 height 176
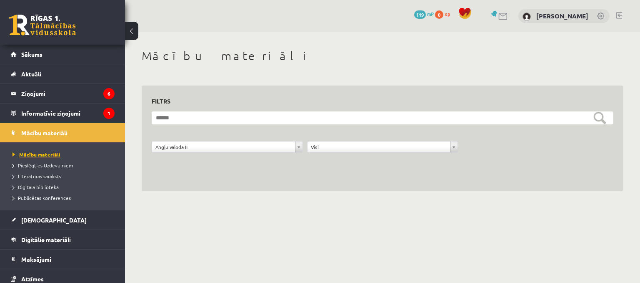
click at [50, 152] on span "Mācību materiāli" at bounding box center [37, 154] width 48 height 7
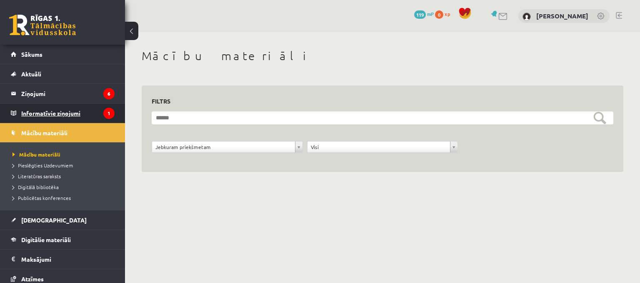
click at [60, 111] on legend "Informatīvie ziņojumi 1" at bounding box center [67, 112] width 93 height 19
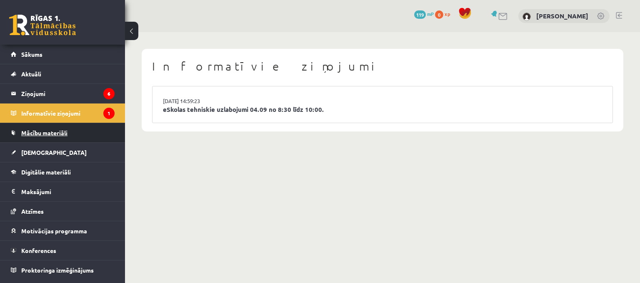
click at [58, 127] on link "Mācību materiāli" at bounding box center [63, 132] width 104 height 19
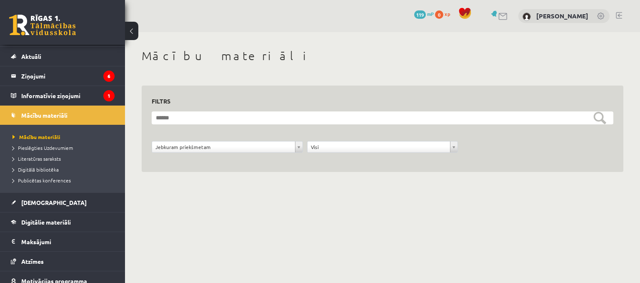
scroll to position [42, 0]
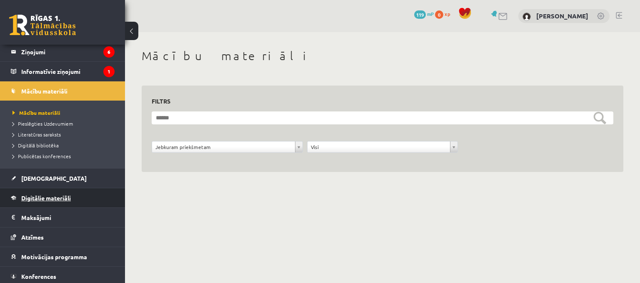
click at [47, 194] on span "Digitālie materiāli" at bounding box center [46, 198] width 50 height 8
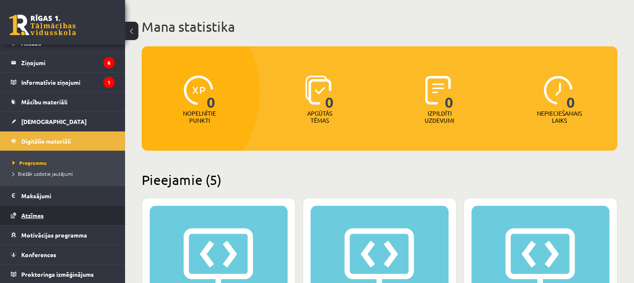
scroll to position [42, 0]
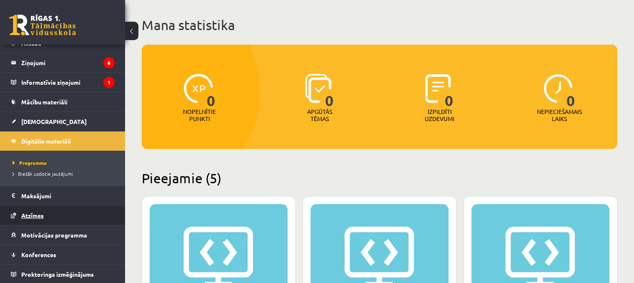
click at [57, 221] on link "Atzīmes" at bounding box center [63, 215] width 104 height 19
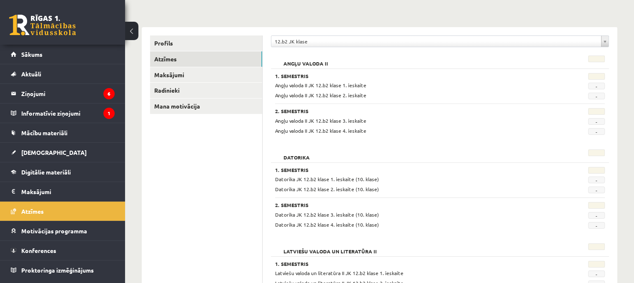
scroll to position [83, 0]
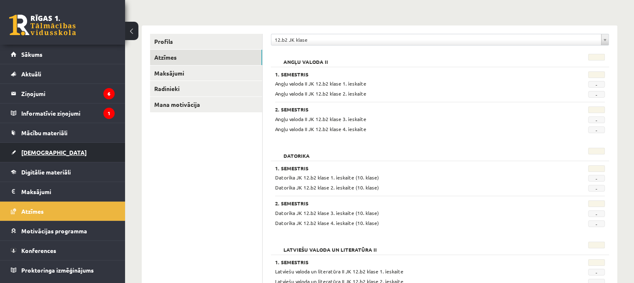
click at [35, 153] on span "[DEMOGRAPHIC_DATA]" at bounding box center [53, 152] width 65 height 8
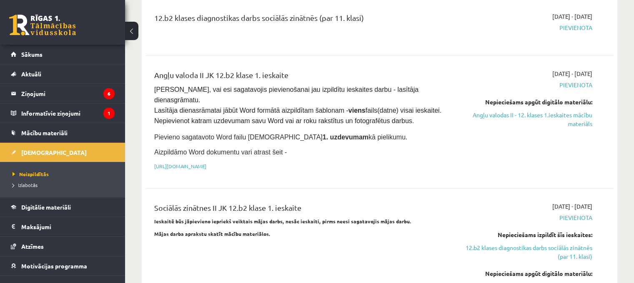
scroll to position [125, 0]
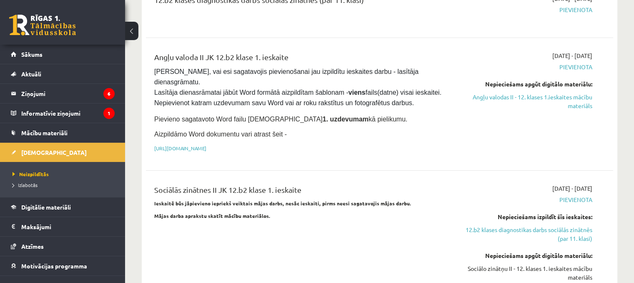
click at [577, 65] on span "Pievienota" at bounding box center [524, 67] width 138 height 9
click at [323, 116] on strong "1. uzdevumam" at bounding box center [346, 119] width 46 height 7
click at [40, 73] on span "Aktuāli" at bounding box center [31, 74] width 20 height 8
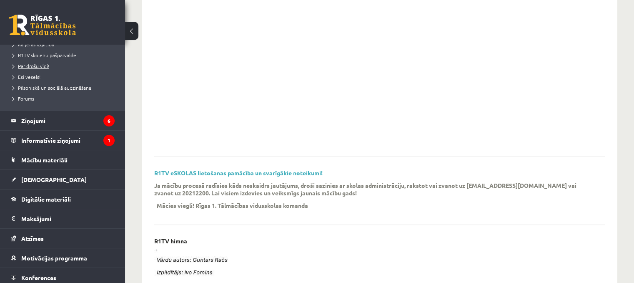
scroll to position [167, 0]
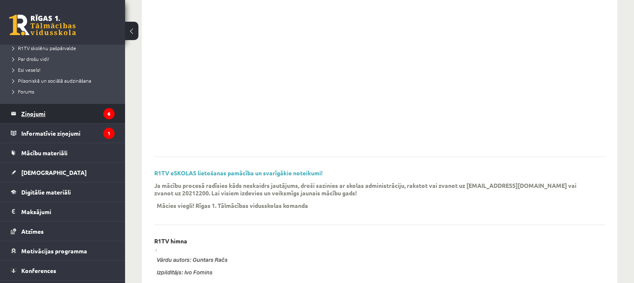
click at [55, 114] on legend "Ziņojumi 6" at bounding box center [67, 113] width 93 height 19
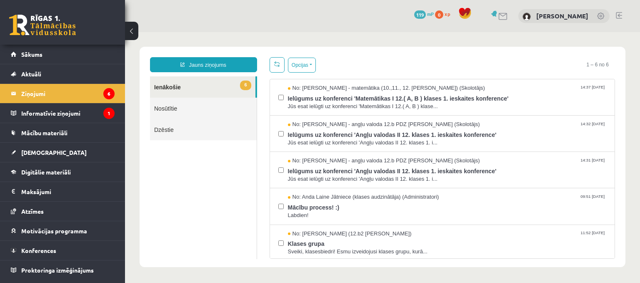
click at [187, 112] on link "Nosūtītie" at bounding box center [203, 108] width 107 height 21
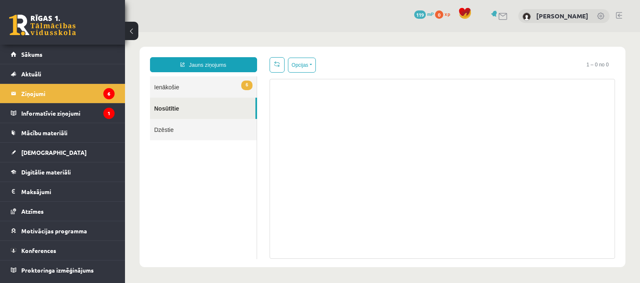
click at [188, 87] on link "6 Ienākošie" at bounding box center [203, 86] width 107 height 21
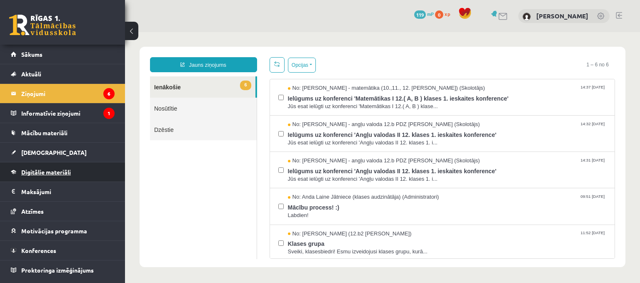
click at [37, 167] on link "Digitālie materiāli" at bounding box center [63, 171] width 104 height 19
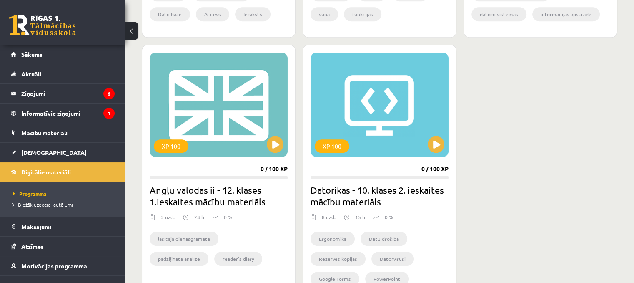
scroll to position [459, 0]
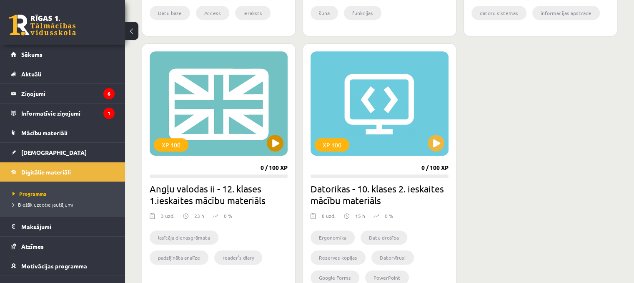
click at [212, 101] on div "XP 100" at bounding box center [219, 103] width 138 height 104
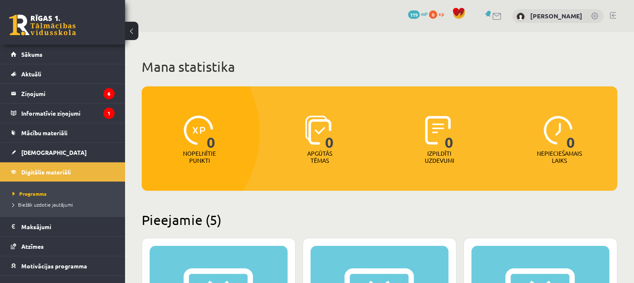
scroll to position [459, 0]
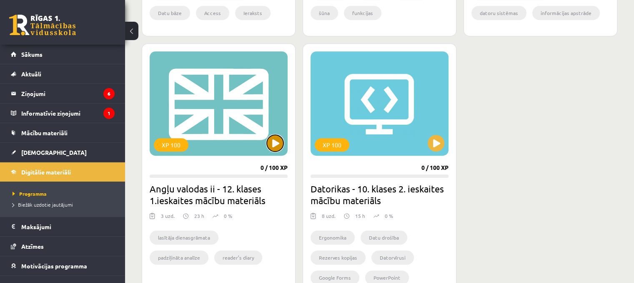
click at [279, 143] on button at bounding box center [275, 143] width 17 height 17
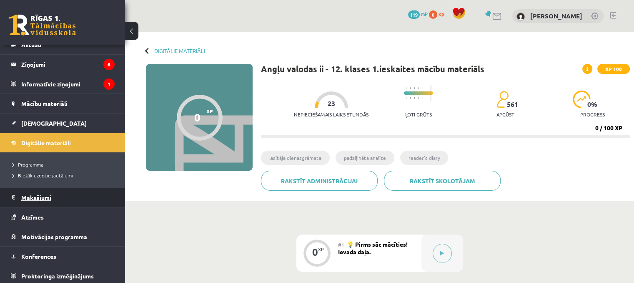
scroll to position [31, 0]
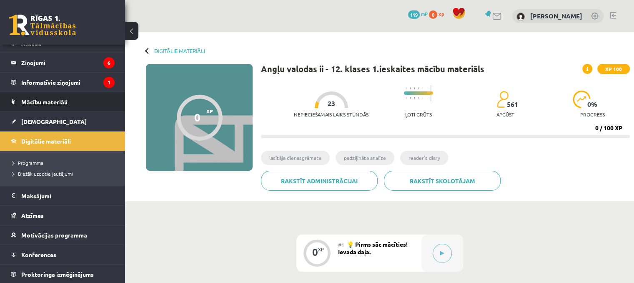
click at [65, 103] on span "Mācību materiāli" at bounding box center [44, 102] width 46 height 8
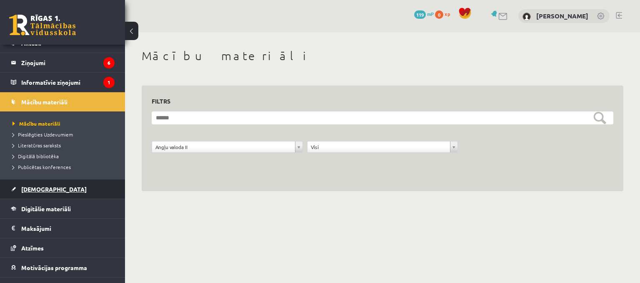
click at [62, 191] on link "[DEMOGRAPHIC_DATA]" at bounding box center [63, 188] width 104 height 19
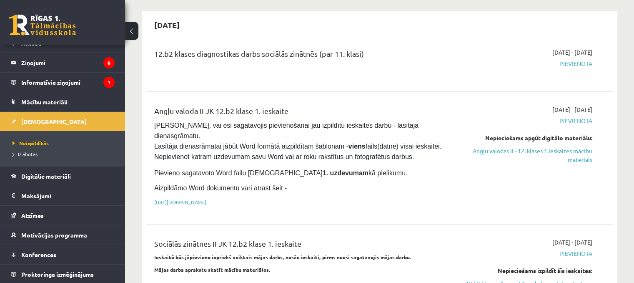
scroll to position [83, 0]
